Goal: Information Seeking & Learning: Check status

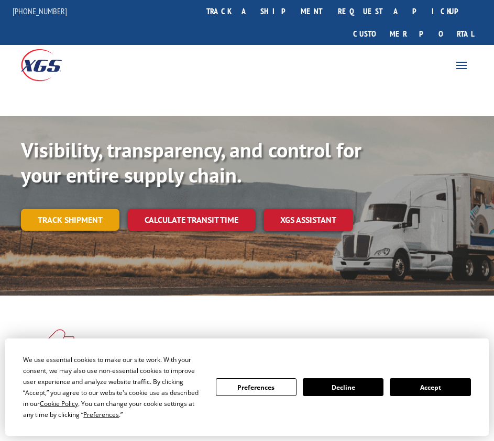
click at [73, 209] on link "Track shipment" at bounding box center [70, 220] width 98 height 22
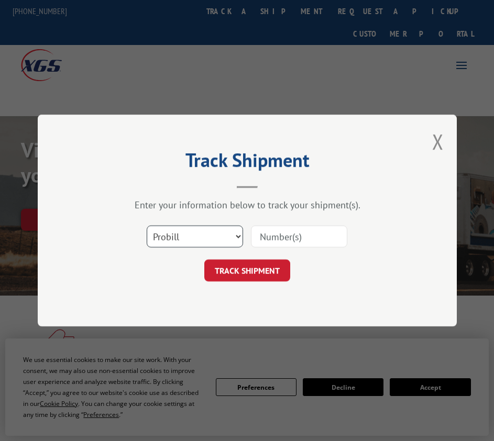
click at [184, 238] on select "Select category... Probill BOL PO" at bounding box center [195, 237] width 96 height 22
select select "bol"
click at [147, 226] on select "Select category... Probill BOL PO" at bounding box center [195, 237] width 96 height 22
click at [281, 237] on input at bounding box center [299, 237] width 96 height 22
type input "2847438"
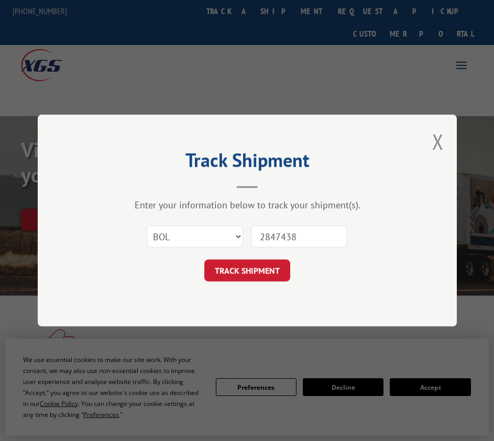
click button "TRACK SHIPMENT" at bounding box center [247, 271] width 86 height 22
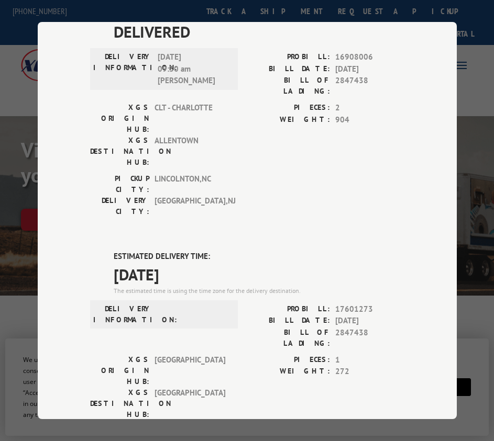
scroll to position [105, 0]
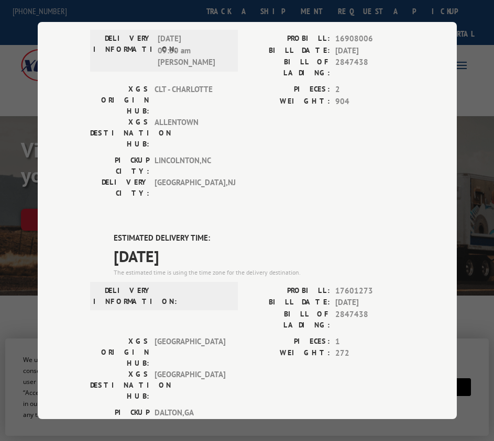
click at [485, 32] on div "Track Shipment DELIVERED DELIVERY INFORMATION: [DATE] 09:30 am [PERSON_NAME]: 1…" at bounding box center [247, 220] width 494 height 441
click at [12, 267] on div "Track Shipment DELIVERED DELIVERY INFORMATION: [DATE] 09:30 am [PERSON_NAME]: 1…" at bounding box center [247, 220] width 494 height 441
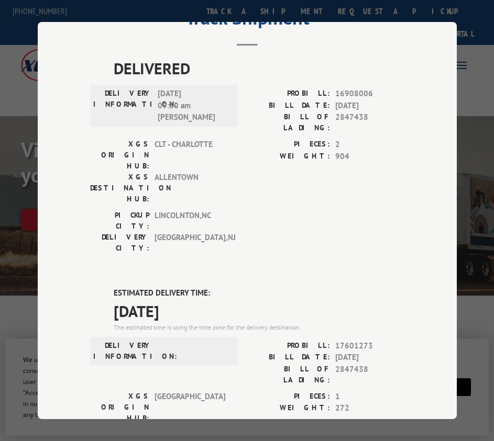
scroll to position [0, 0]
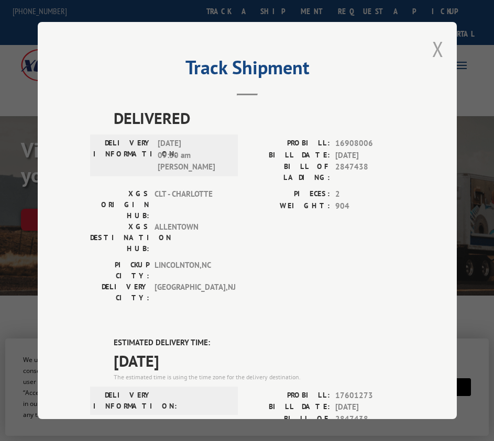
click at [437, 45] on button "Close modal" at bounding box center [438, 49] width 12 height 28
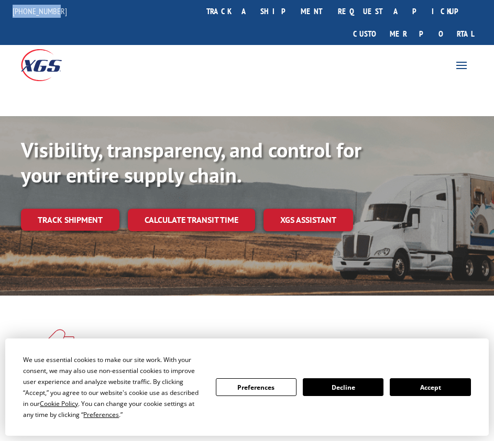
drag, startPoint x: 57, startPoint y: 9, endPoint x: 12, endPoint y: 10, distance: 45.6
click at [12, 10] on div "[PHONE_NUMBER]" at bounding box center [40, 11] width 80 height 13
copy link "[PHONE_NUMBER]"
